Goal: Find specific page/section: Find specific page/section

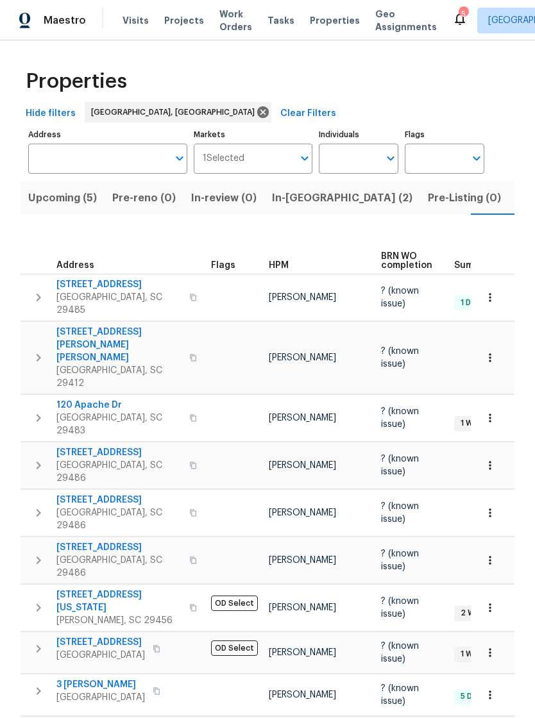
scroll to position [0, 24]
click at [138, 24] on span "Visits" at bounding box center [135, 20] width 26 height 13
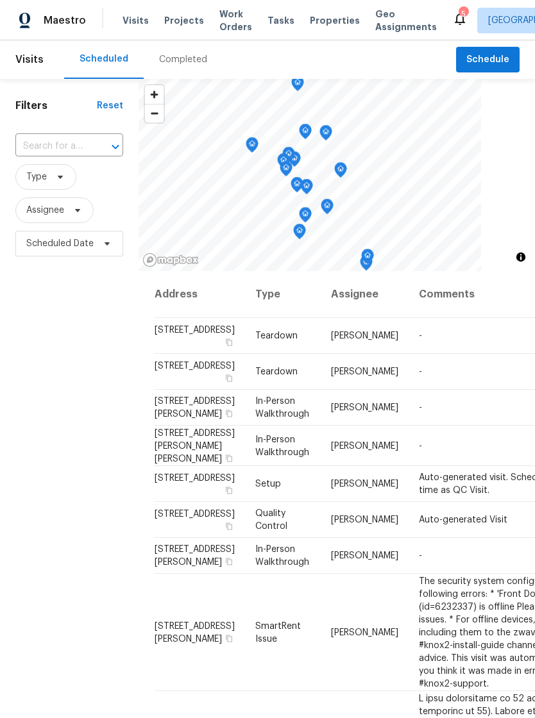
click at [314, 16] on span "Properties" at bounding box center [335, 20] width 50 height 13
